Goal: Task Accomplishment & Management: Use online tool/utility

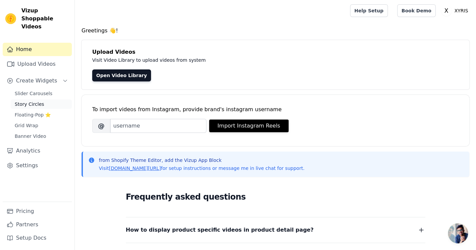
click at [34, 101] on span "Story Circles" at bounding box center [29, 104] width 29 height 7
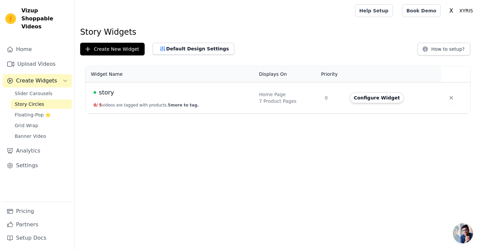
click at [167, 98] on td "story 0 / 5 videos are tagged with products. 5 more to tag." at bounding box center [169, 97] width 169 height 31
click at [183, 50] on button "Default Design Settings" at bounding box center [193, 49] width 81 height 12
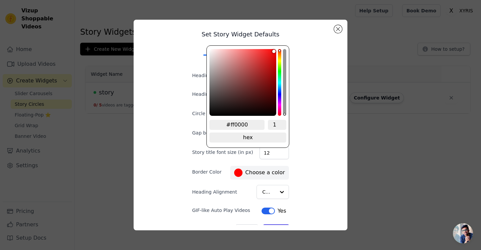
click at [234, 170] on div at bounding box center [238, 173] width 8 height 8
drag, startPoint x: 272, startPoint y: 51, endPoint x: 215, endPoint y: 106, distance: 79.5
click at [215, 106] on div "brightness channel" at bounding box center [216, 82] width 3 height 65
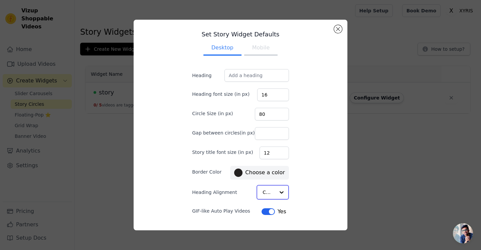
click at [268, 188] on div "Option Center, selected. Select is focused, type to refine list, press down to …" at bounding box center [272, 192] width 32 height 15
click at [298, 157] on div "Set Story Widget Defaults Desktop Mobile Heading Heading font size (in px) 16 C…" at bounding box center [240, 125] width 203 height 200
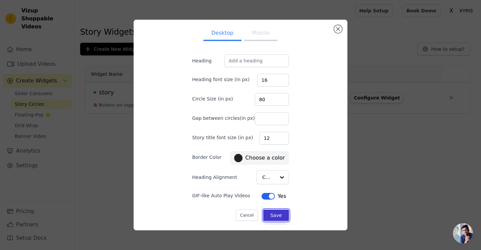
click at [272, 217] on button "Save" at bounding box center [275, 215] width 25 height 11
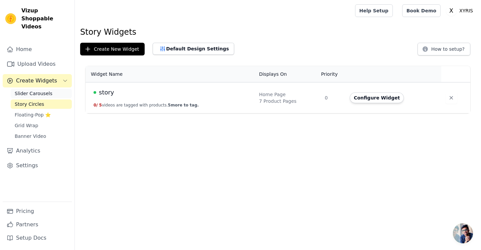
click at [40, 90] on span "Slider Carousels" at bounding box center [34, 93] width 38 height 7
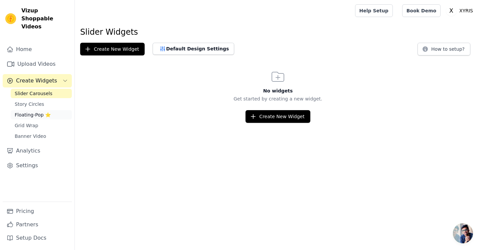
click at [33, 111] on span "Floating-Pop ⭐" at bounding box center [33, 114] width 36 height 7
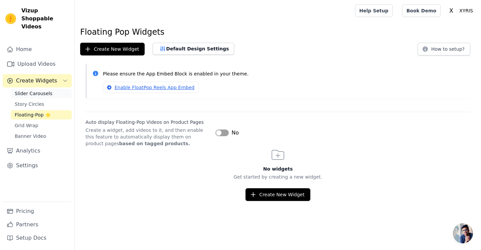
click at [37, 90] on span "Slider Carousels" at bounding box center [34, 93] width 38 height 7
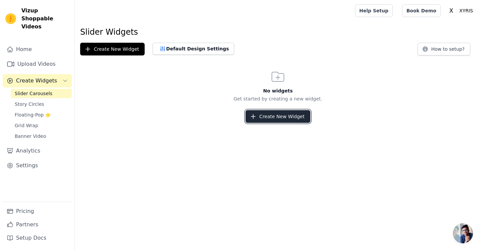
click at [267, 118] on button "Create New Widget" at bounding box center [277, 116] width 64 height 13
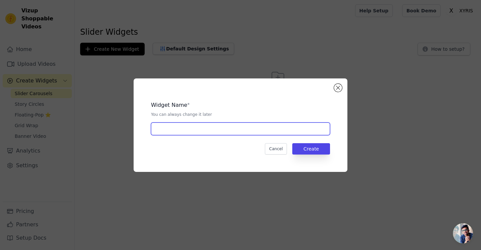
click at [262, 133] on input "text" at bounding box center [240, 129] width 179 height 13
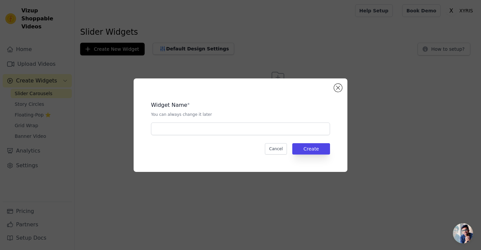
click at [290, 202] on div "Widget Name * You can always change it later Cancel Create" at bounding box center [240, 125] width 481 height 250
